Goal: Transaction & Acquisition: Purchase product/service

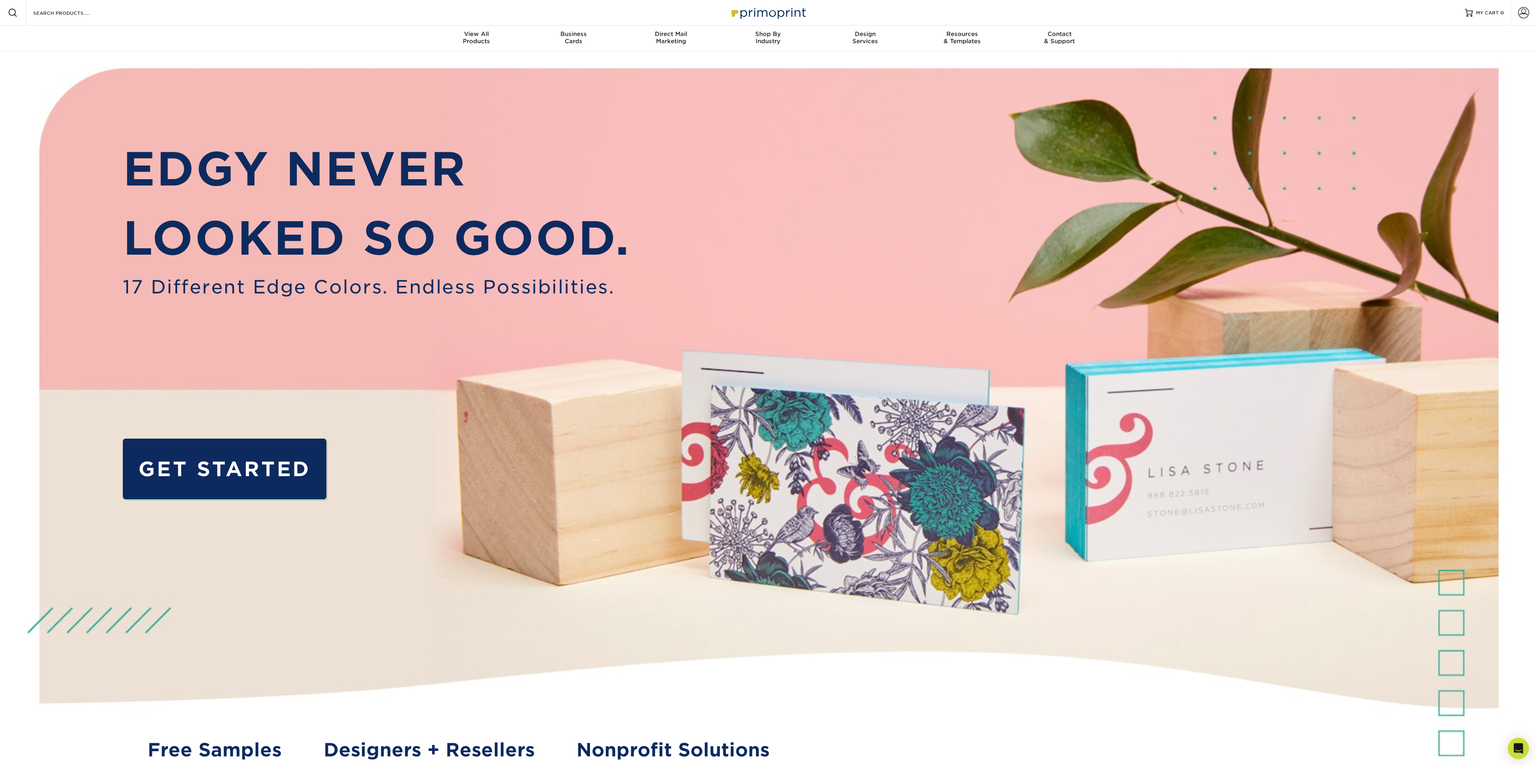
click at [1517, 755] on div "Open Intercom Messenger" at bounding box center [1518, 748] width 21 height 21
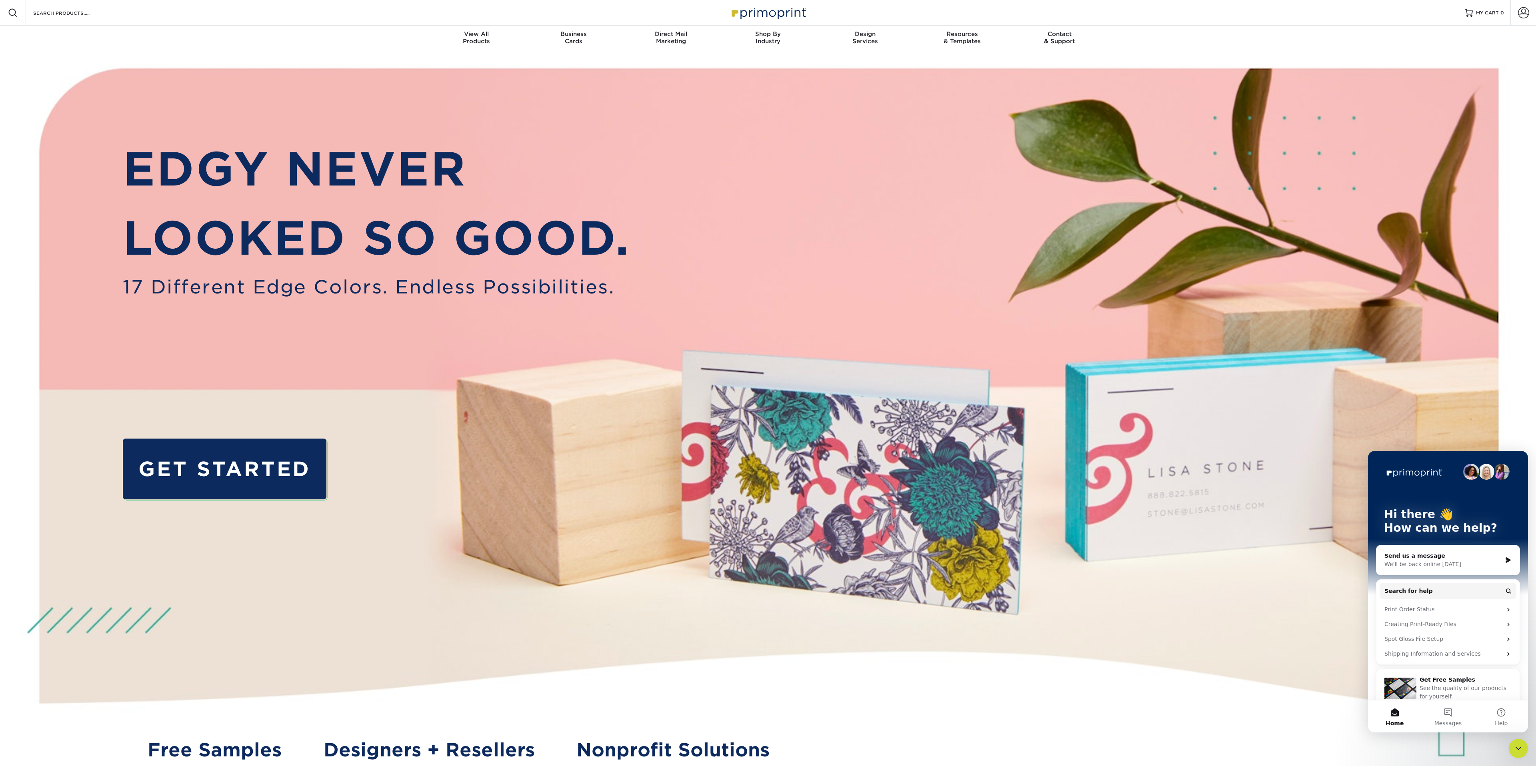
click at [1060, 530] on img at bounding box center [768, 431] width 1521 height 760
click at [1444, 706] on button "Messages" at bounding box center [1447, 717] width 53 height 32
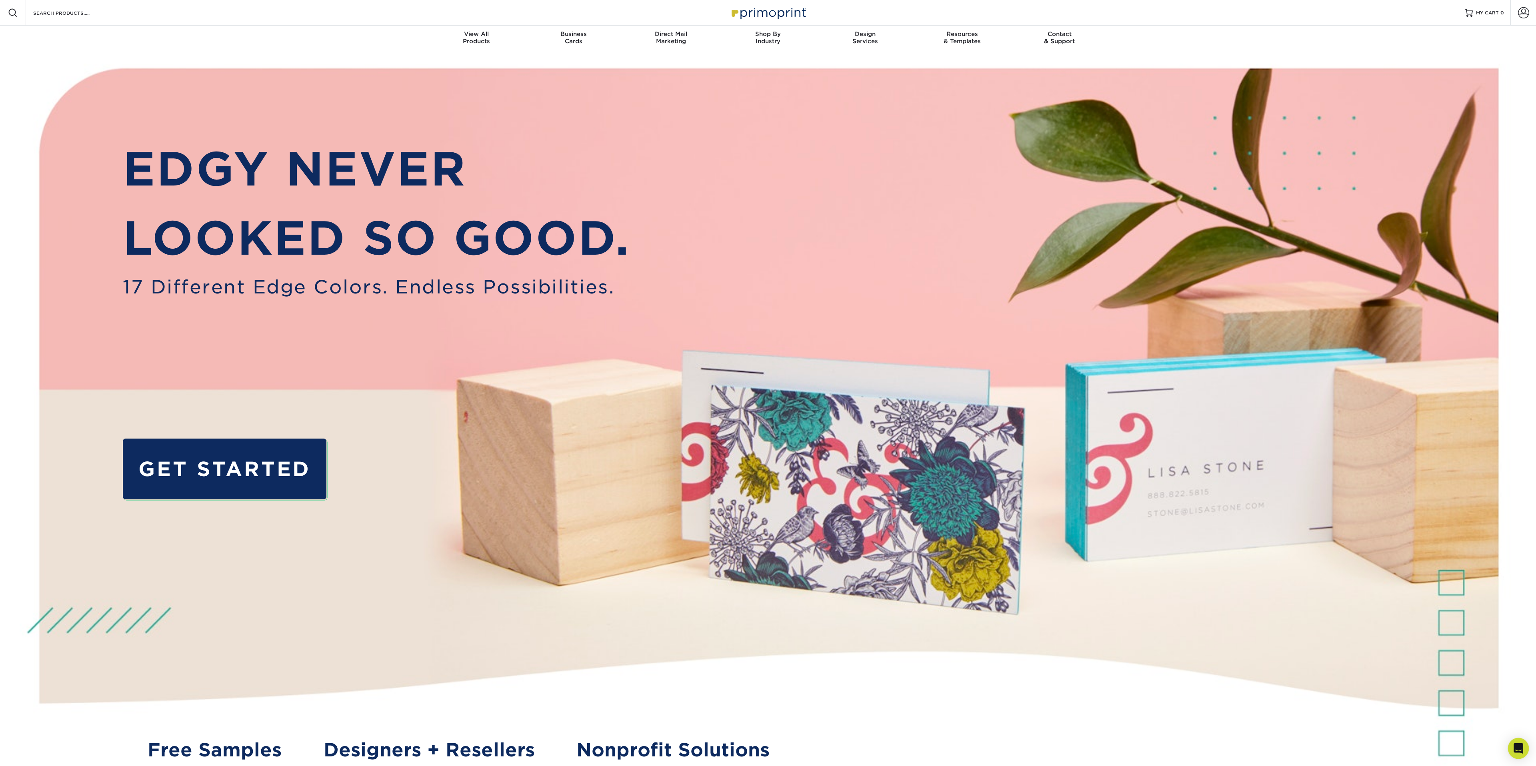
click at [1520, 749] on icon "Open Intercom Messenger" at bounding box center [1518, 749] width 9 height 10
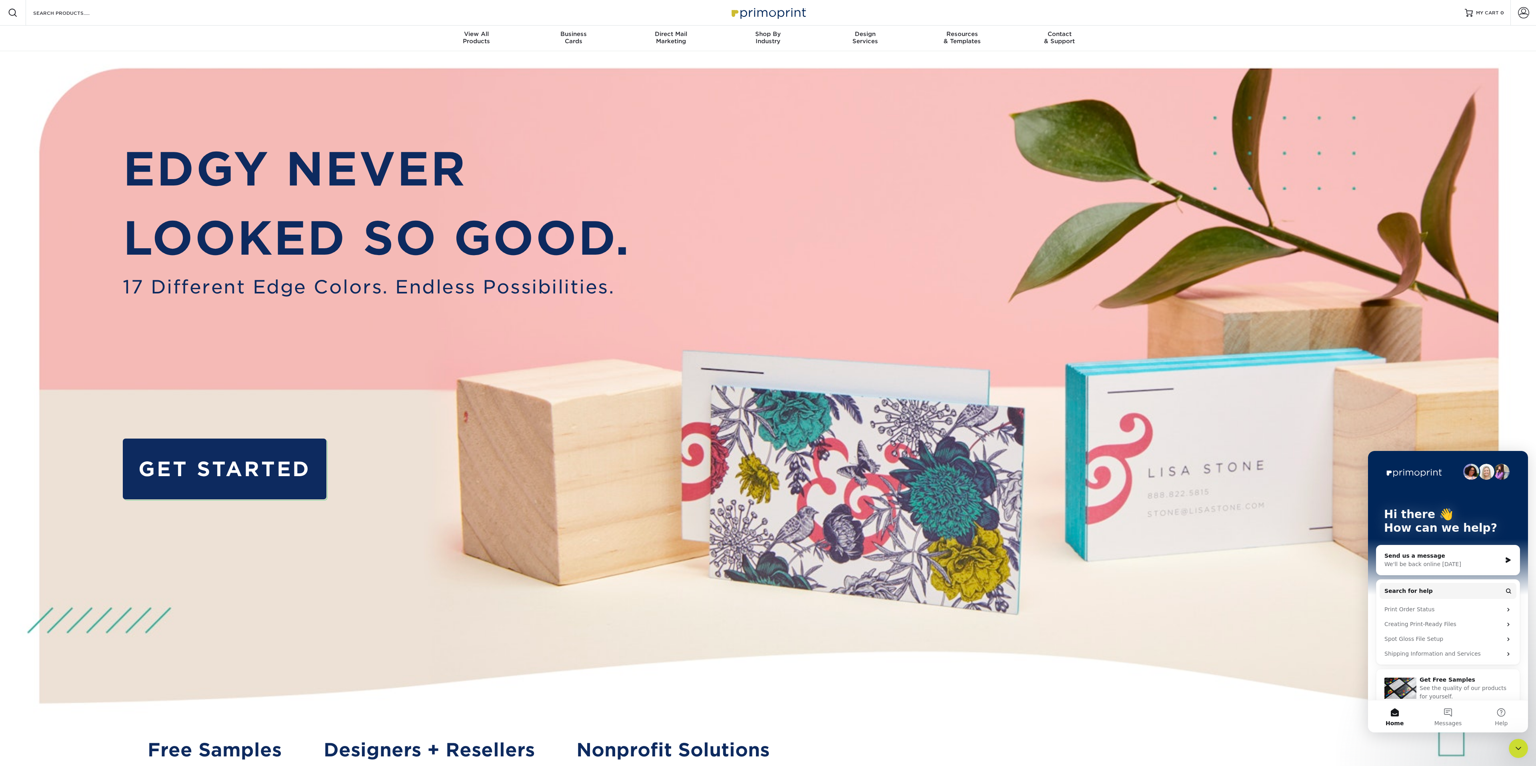
click at [1428, 560] on div "Send us a message" at bounding box center [1442, 556] width 117 height 8
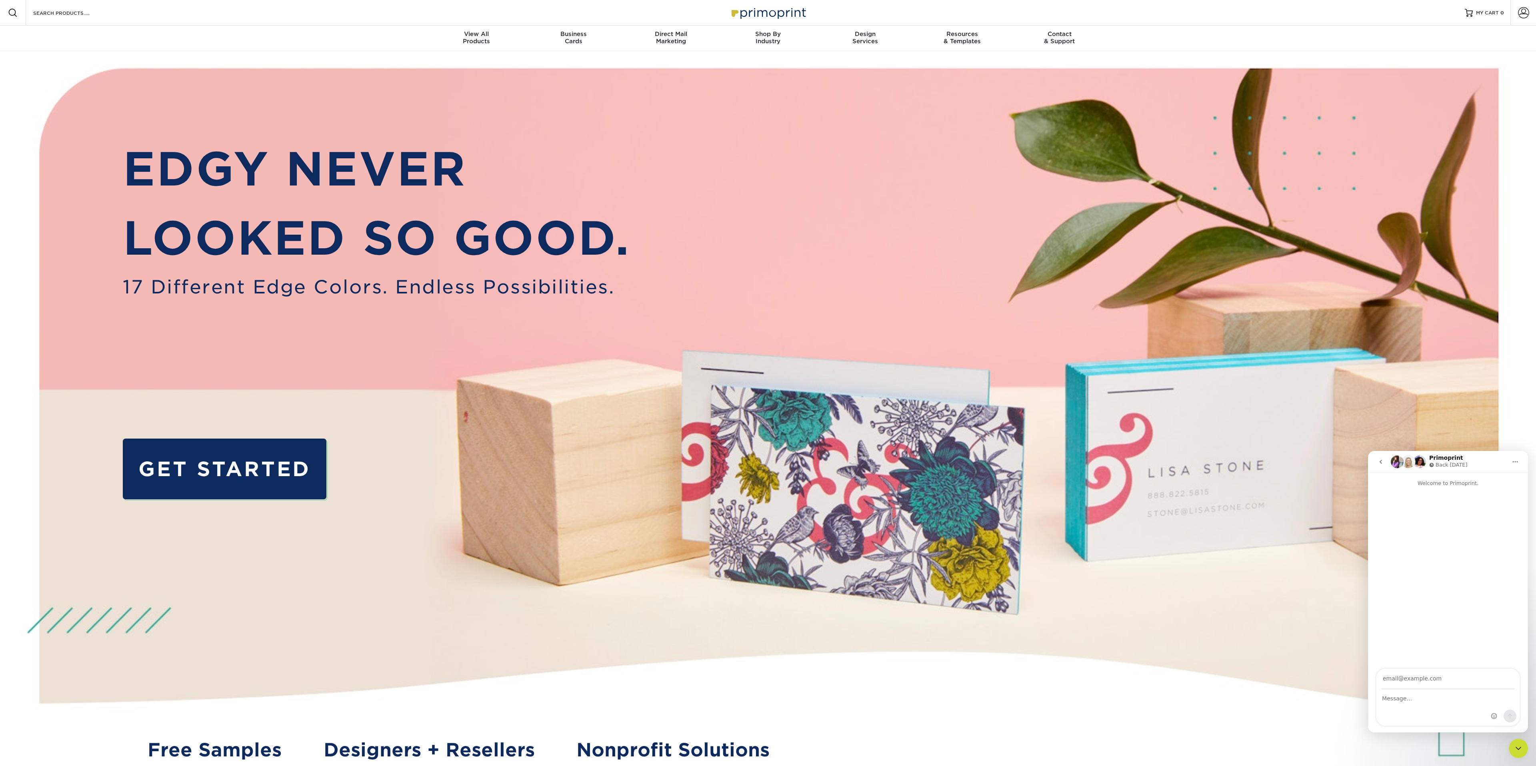
click at [1383, 465] on icon "go back" at bounding box center [1381, 462] width 6 height 6
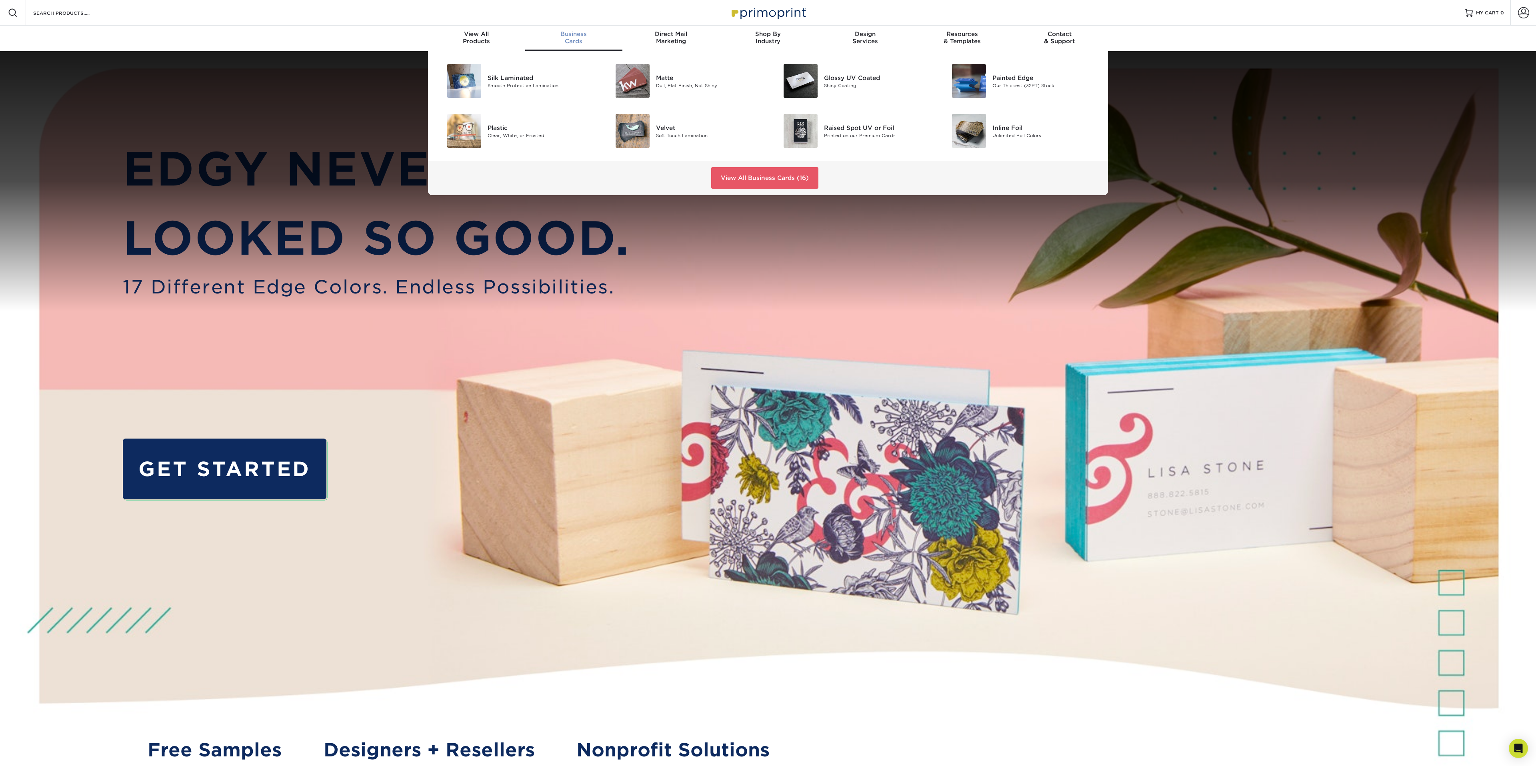
click at [554, 37] on div "Business Cards" at bounding box center [573, 37] width 97 height 14
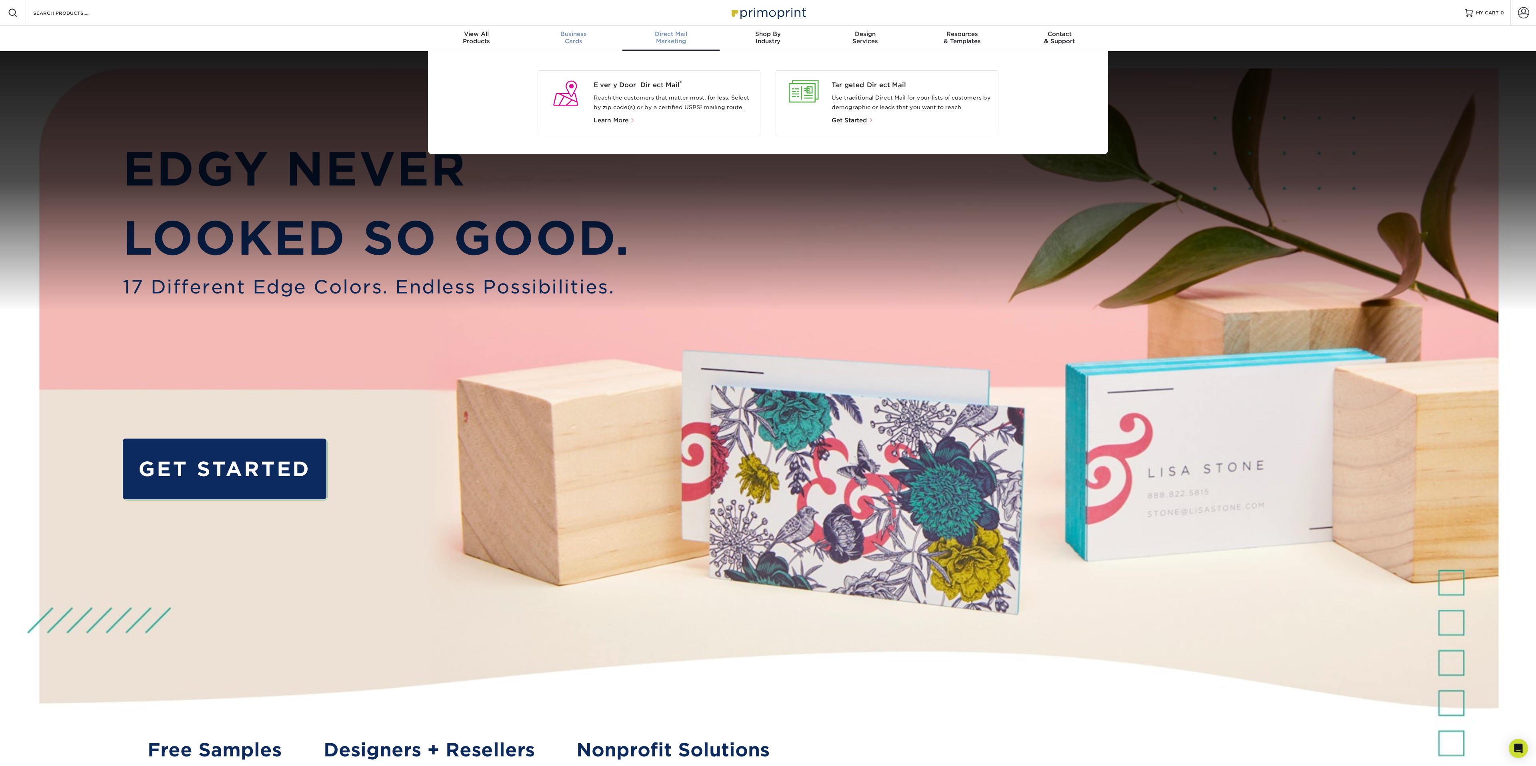
click at [565, 32] on span "Business" at bounding box center [573, 33] width 97 height 7
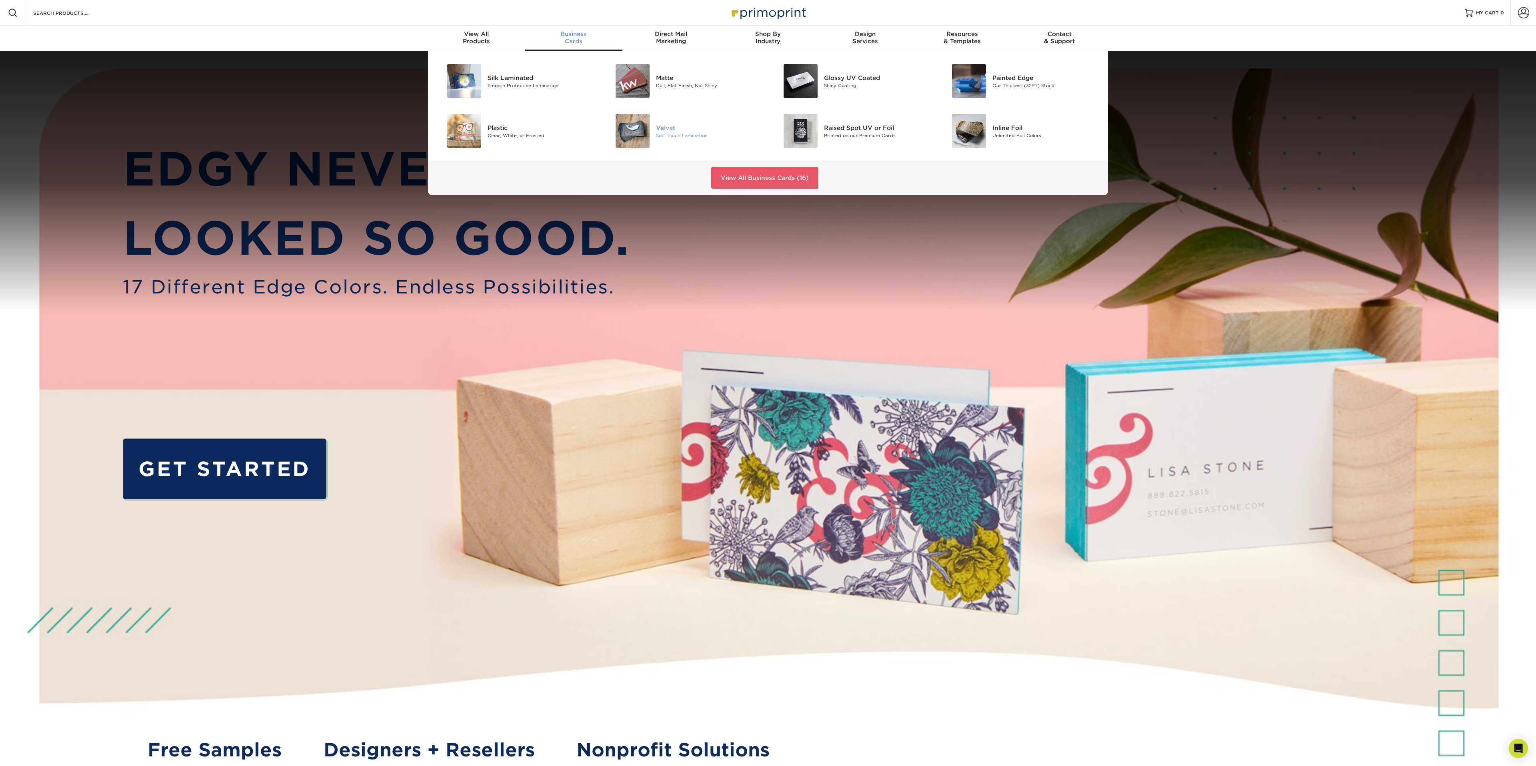
click at [667, 127] on div "Velvet" at bounding box center [709, 127] width 106 height 9
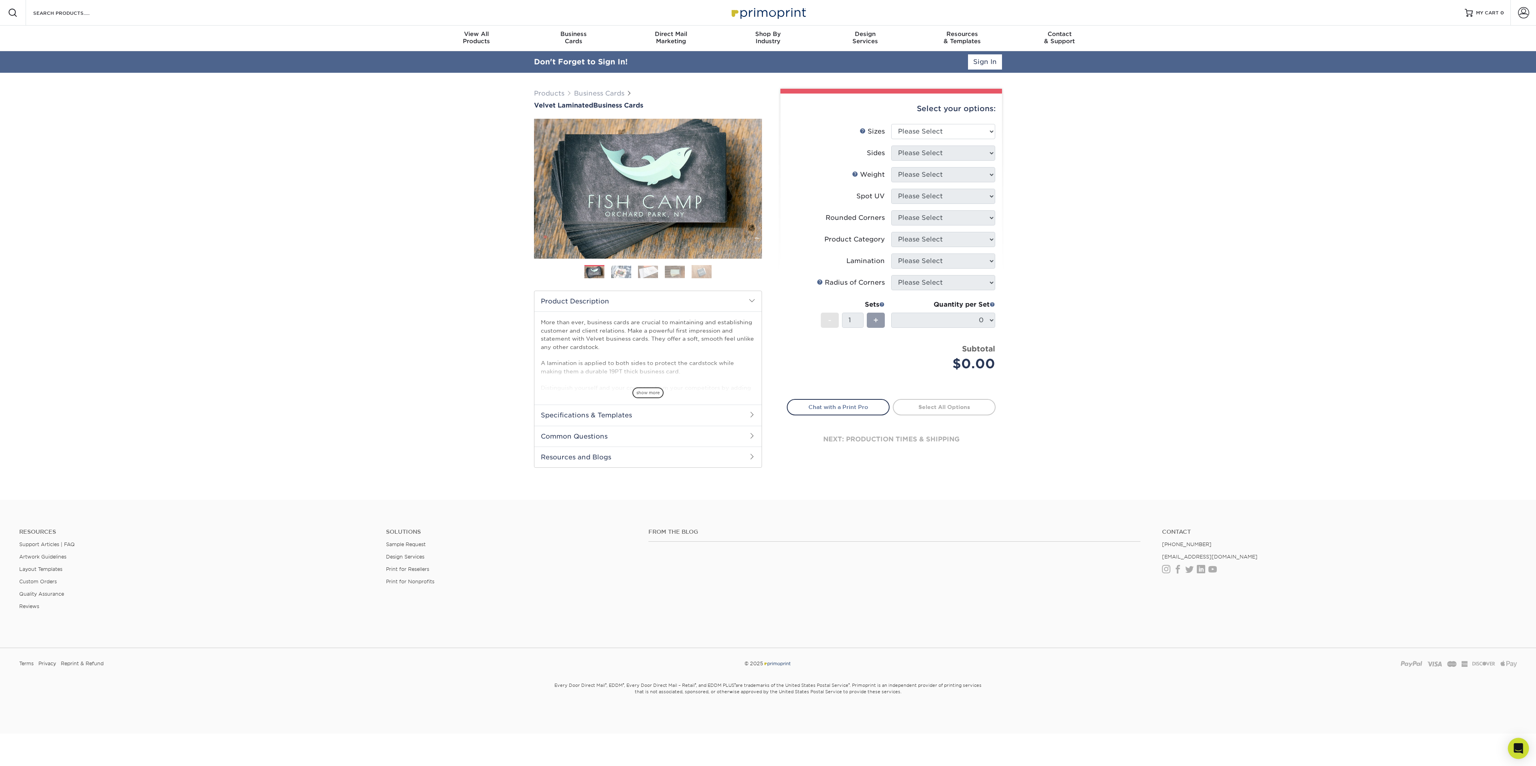
click at [1520, 742] on div "Open Intercom Messenger" at bounding box center [1518, 748] width 21 height 21
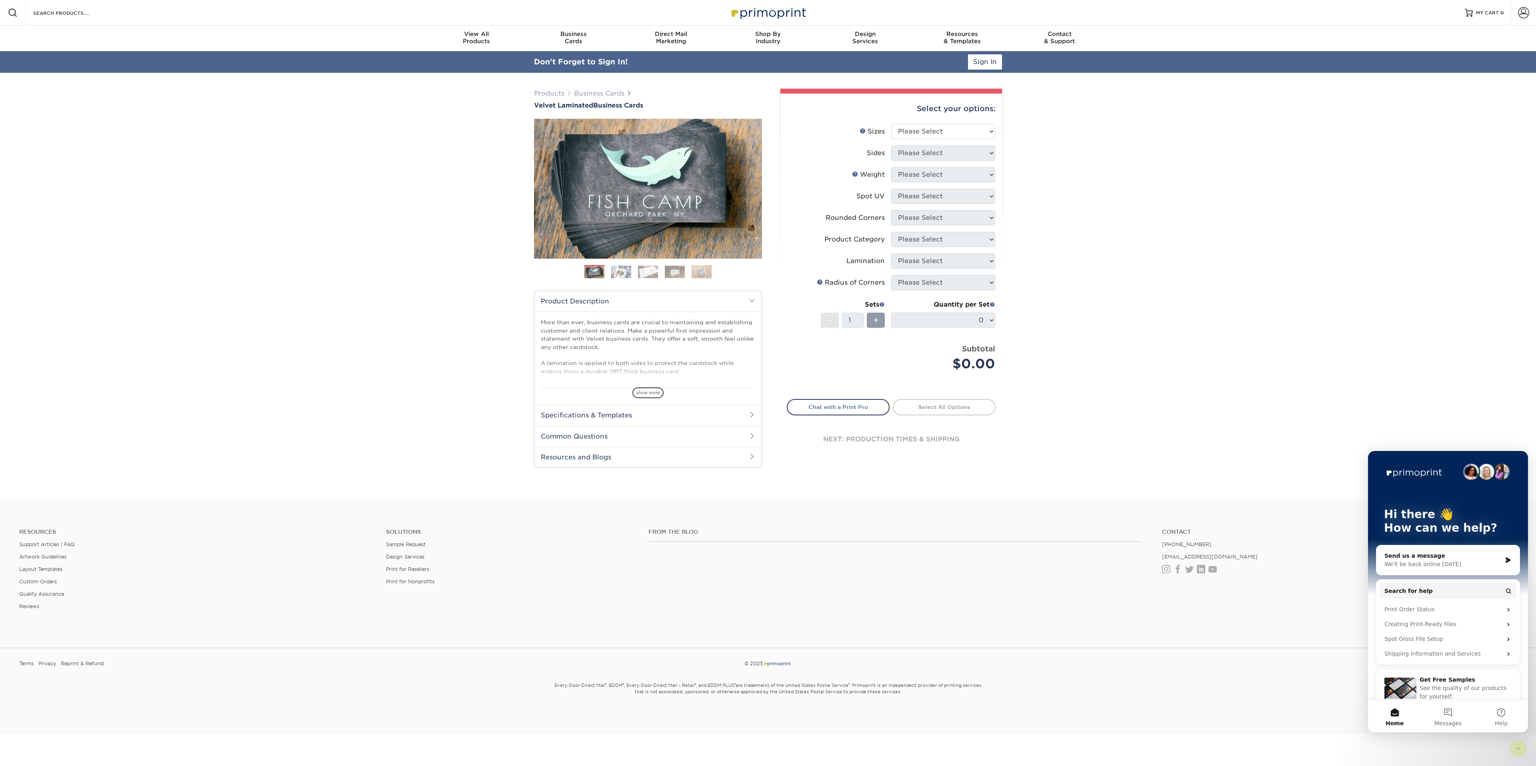
scroll to position [11, 0]
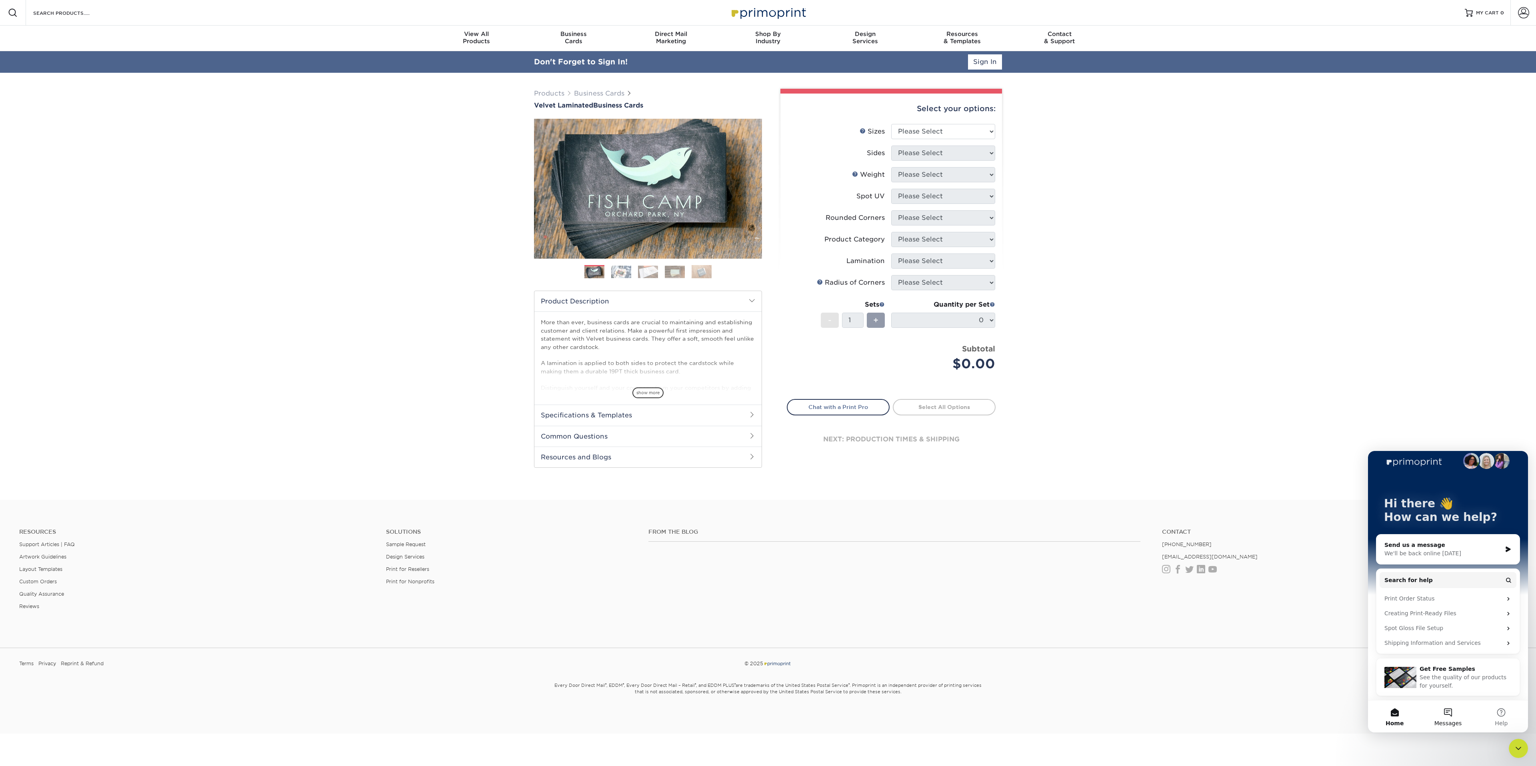
click at [1447, 715] on button "Messages" at bounding box center [1447, 717] width 53 height 32
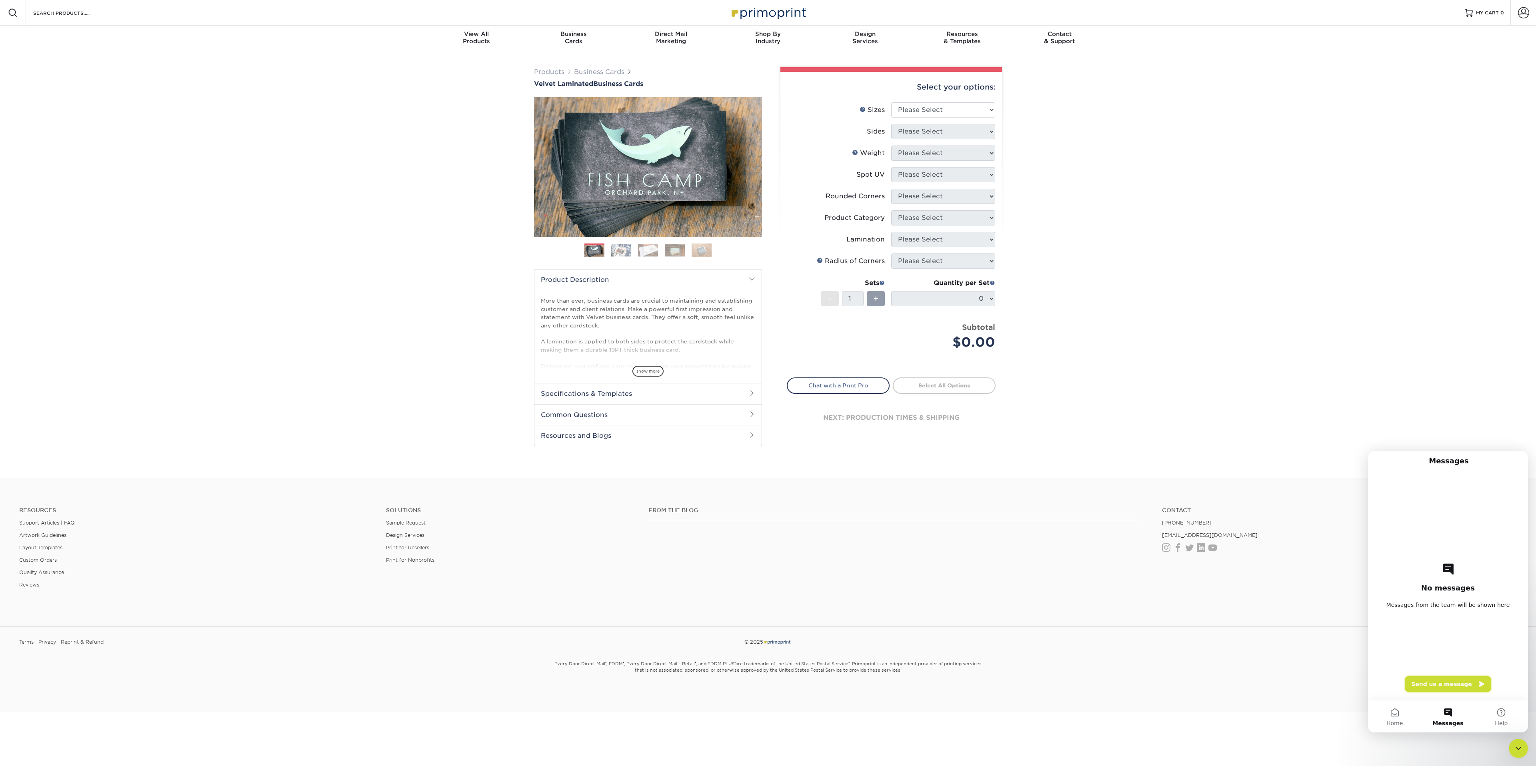
click at [1438, 685] on button "Send us a message" at bounding box center [1448, 684] width 86 height 16
click at [1384, 464] on icon "go back" at bounding box center [1381, 462] width 6 height 6
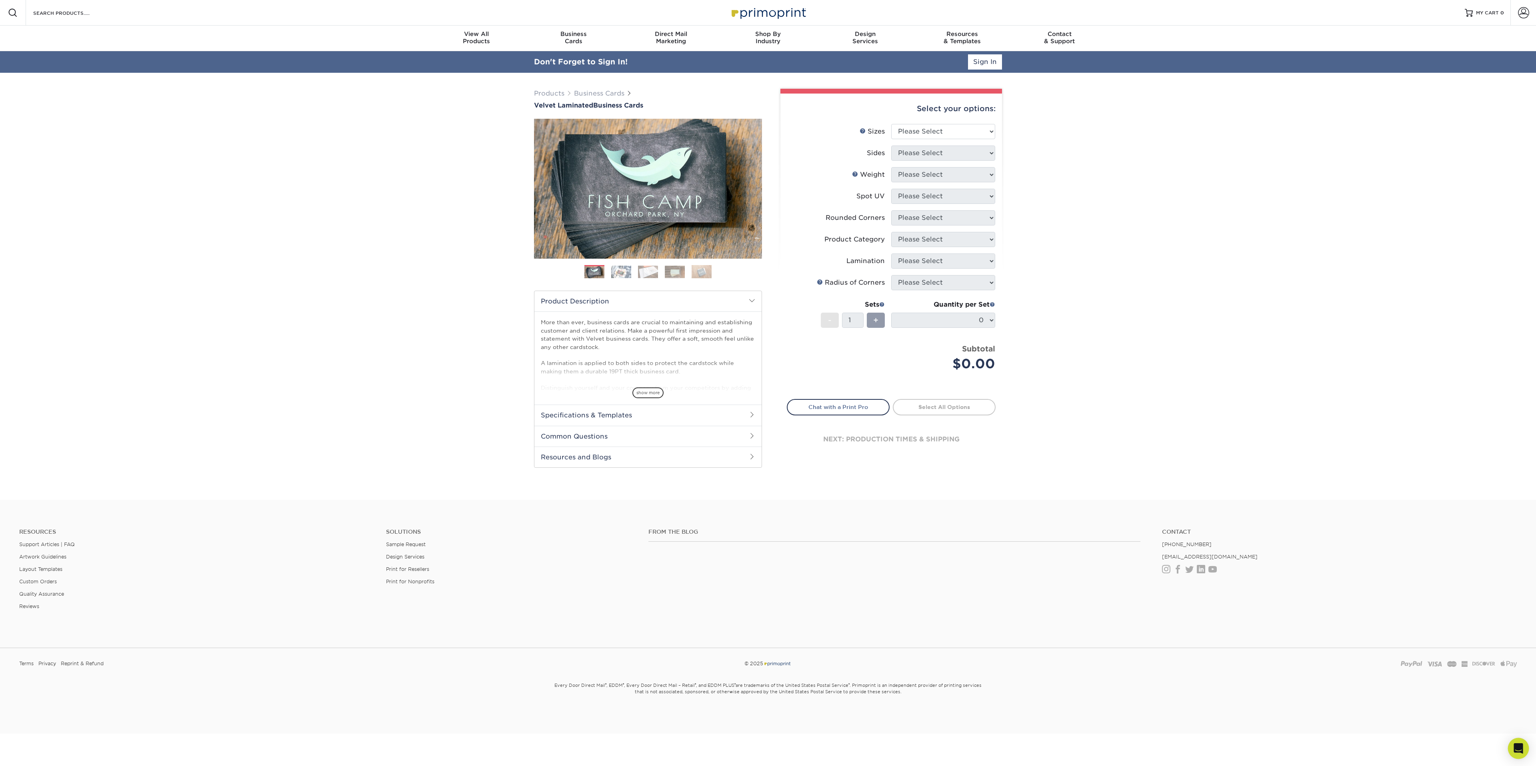
click at [1520, 748] on icon "Open Intercom Messenger" at bounding box center [1518, 749] width 9 height 10
